Goal: Navigation & Orientation: Find specific page/section

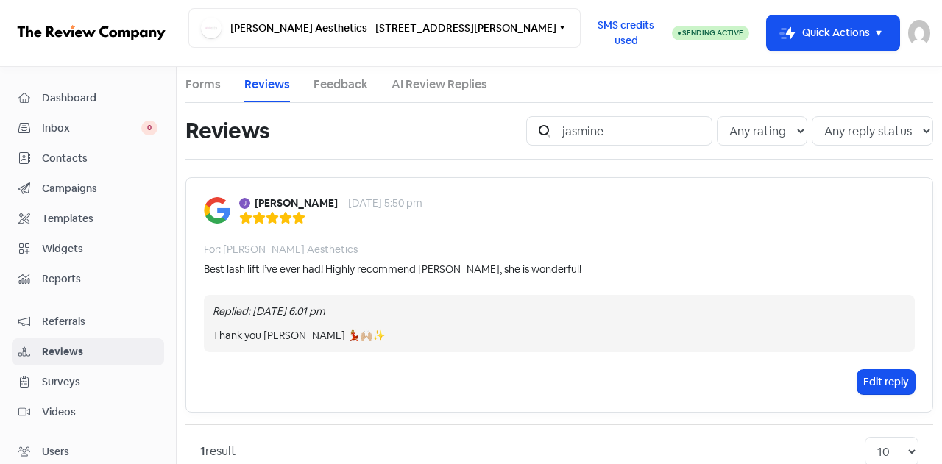
click at [63, 156] on span "Contacts" at bounding box center [100, 158] width 116 height 15
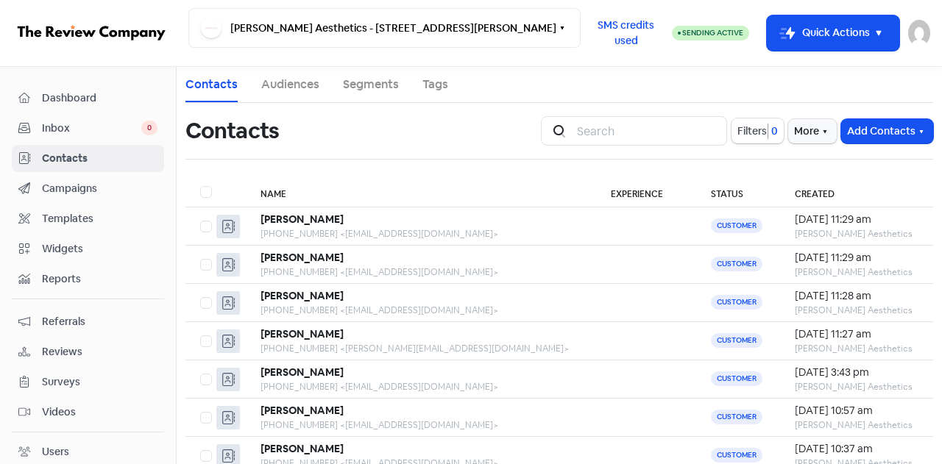
scroll to position [193, 0]
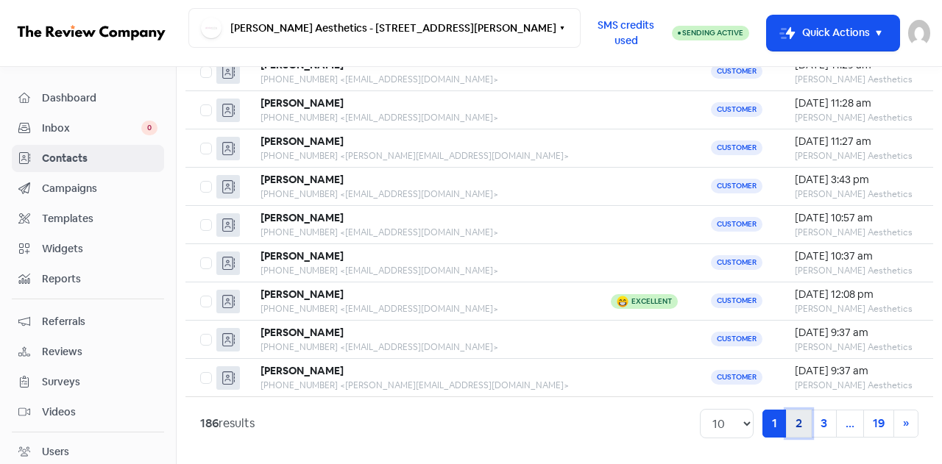
click at [792, 419] on link "2" at bounding box center [799, 424] width 26 height 28
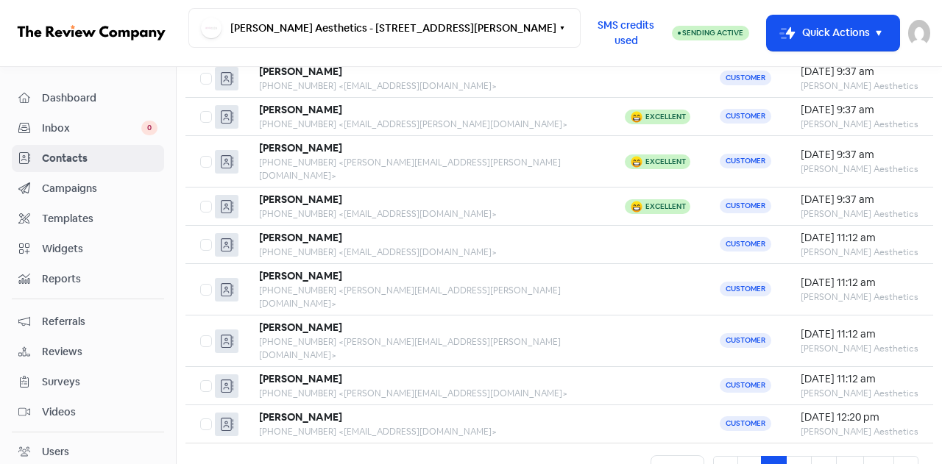
scroll to position [193, 0]
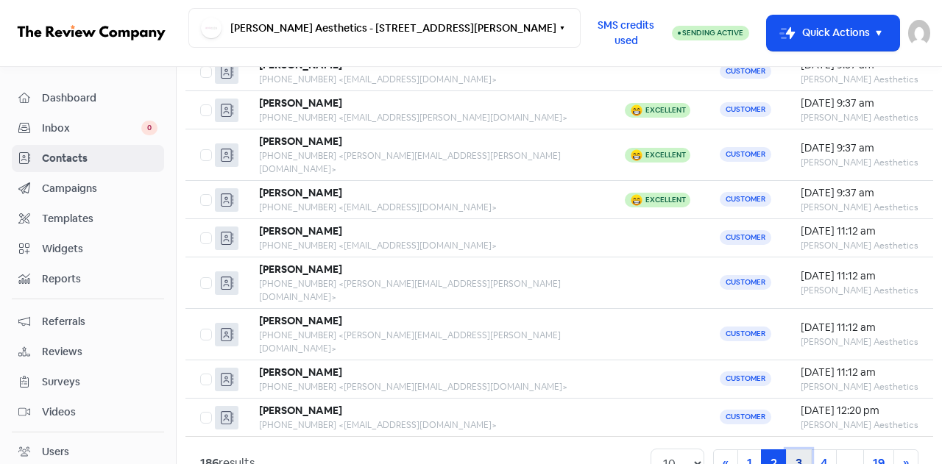
click at [788, 450] on link "3" at bounding box center [799, 464] width 26 height 28
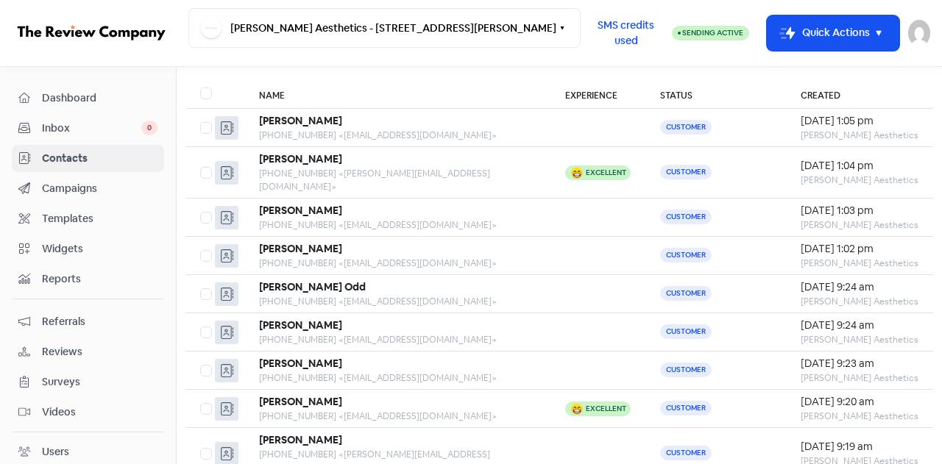
scroll to position [193, 0]
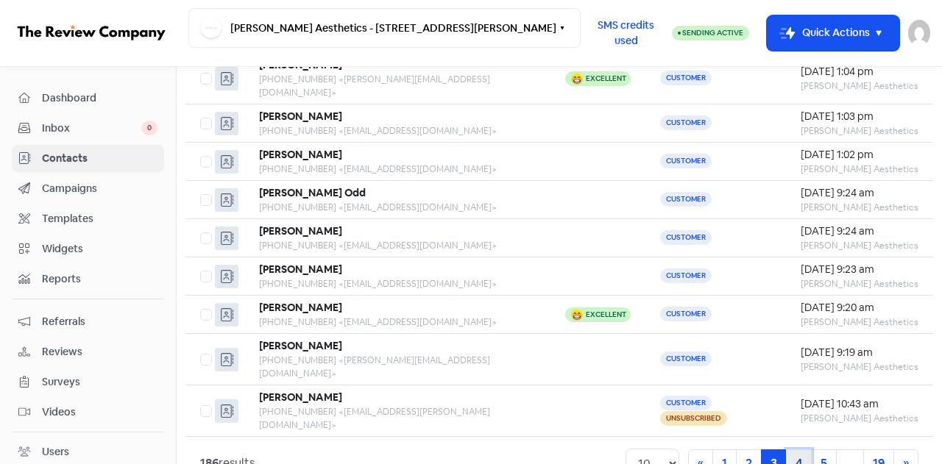
click at [786, 450] on link "4" at bounding box center [799, 464] width 26 height 28
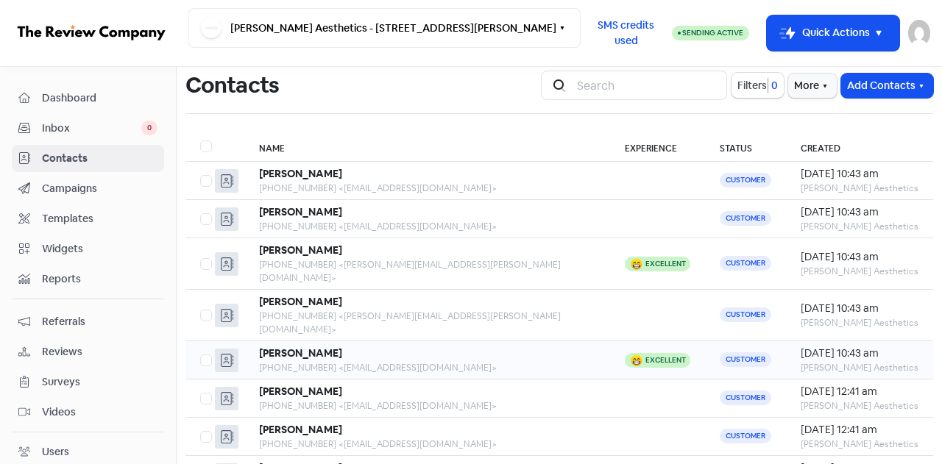
scroll to position [193, 0]
